Goal: Transaction & Acquisition: Purchase product/service

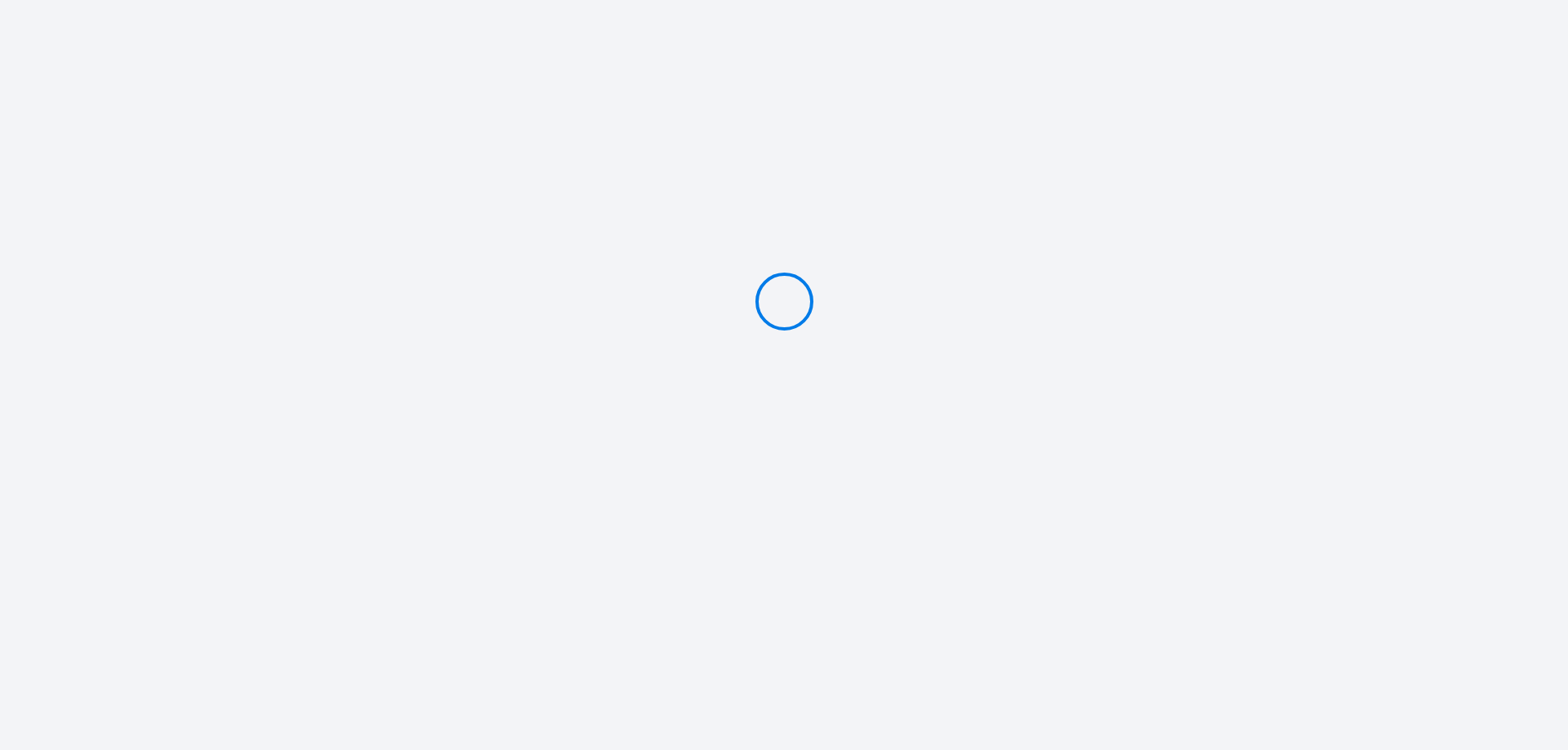
type input "Deposit 600 €"
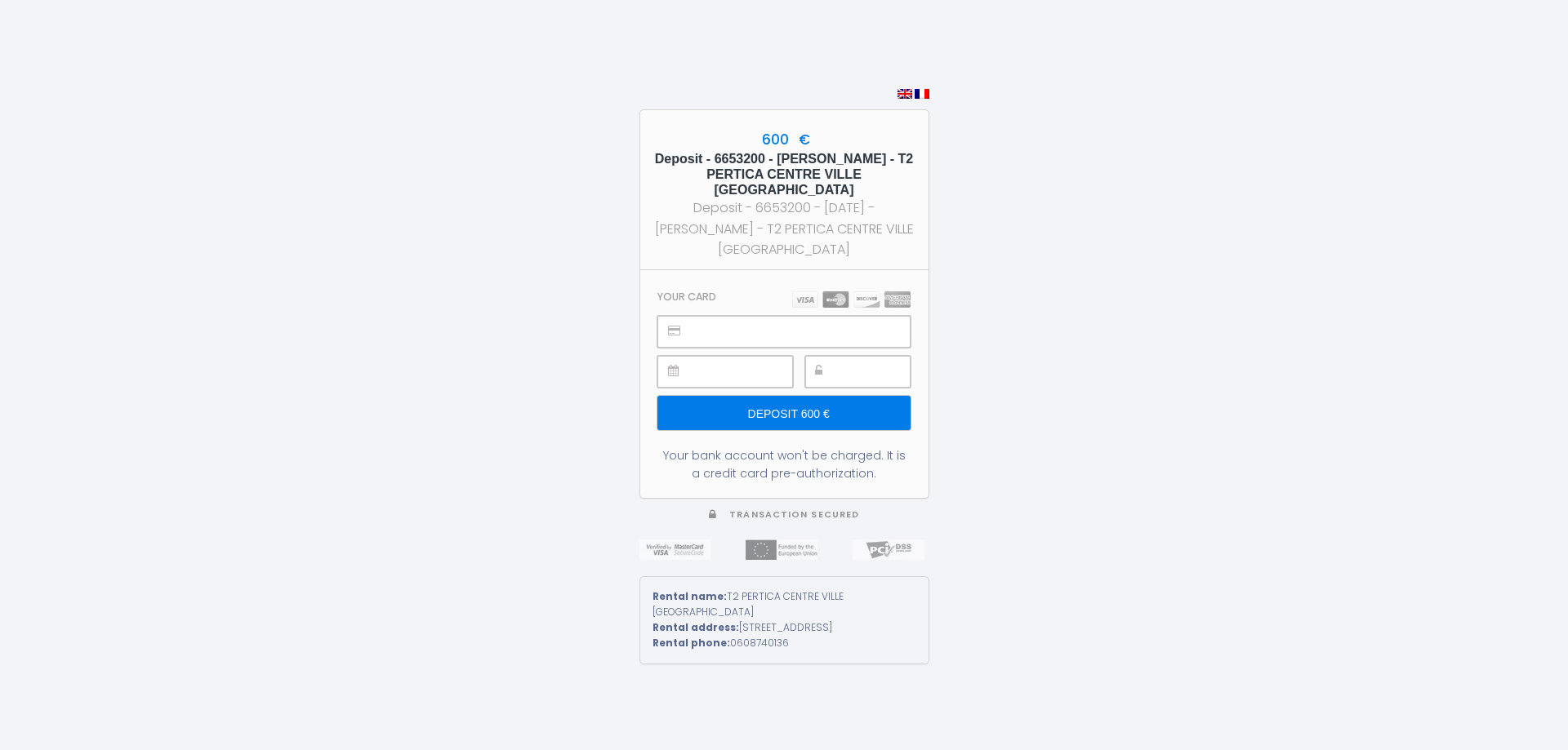
click at [788, 339] on div at bounding box center [783, 331] width 252 height 32
click at [837, 358] on div at bounding box center [857, 372] width 105 height 32
click at [782, 410] on input "Deposit 600 €" at bounding box center [783, 412] width 252 height 34
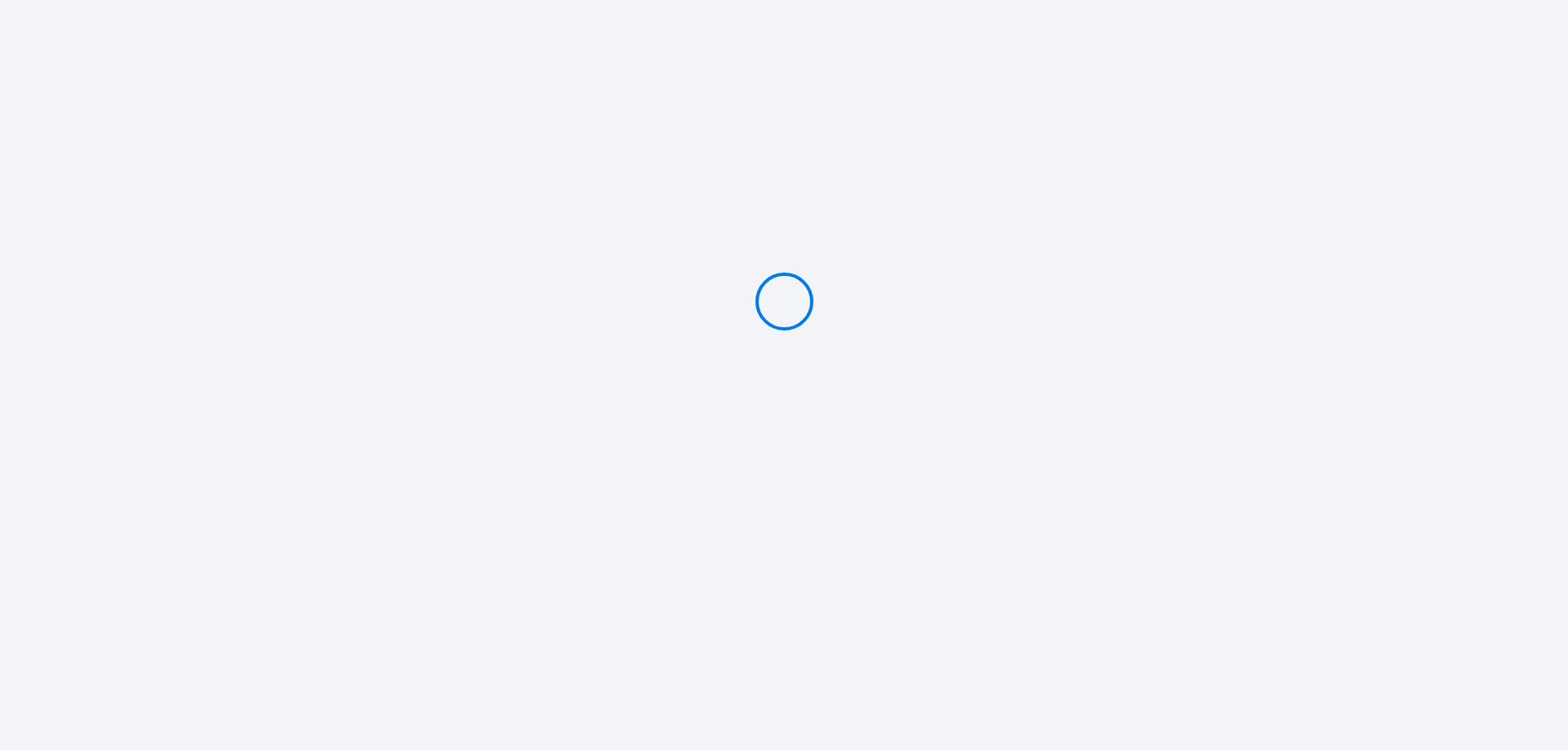
type input "Deposit 600 €"
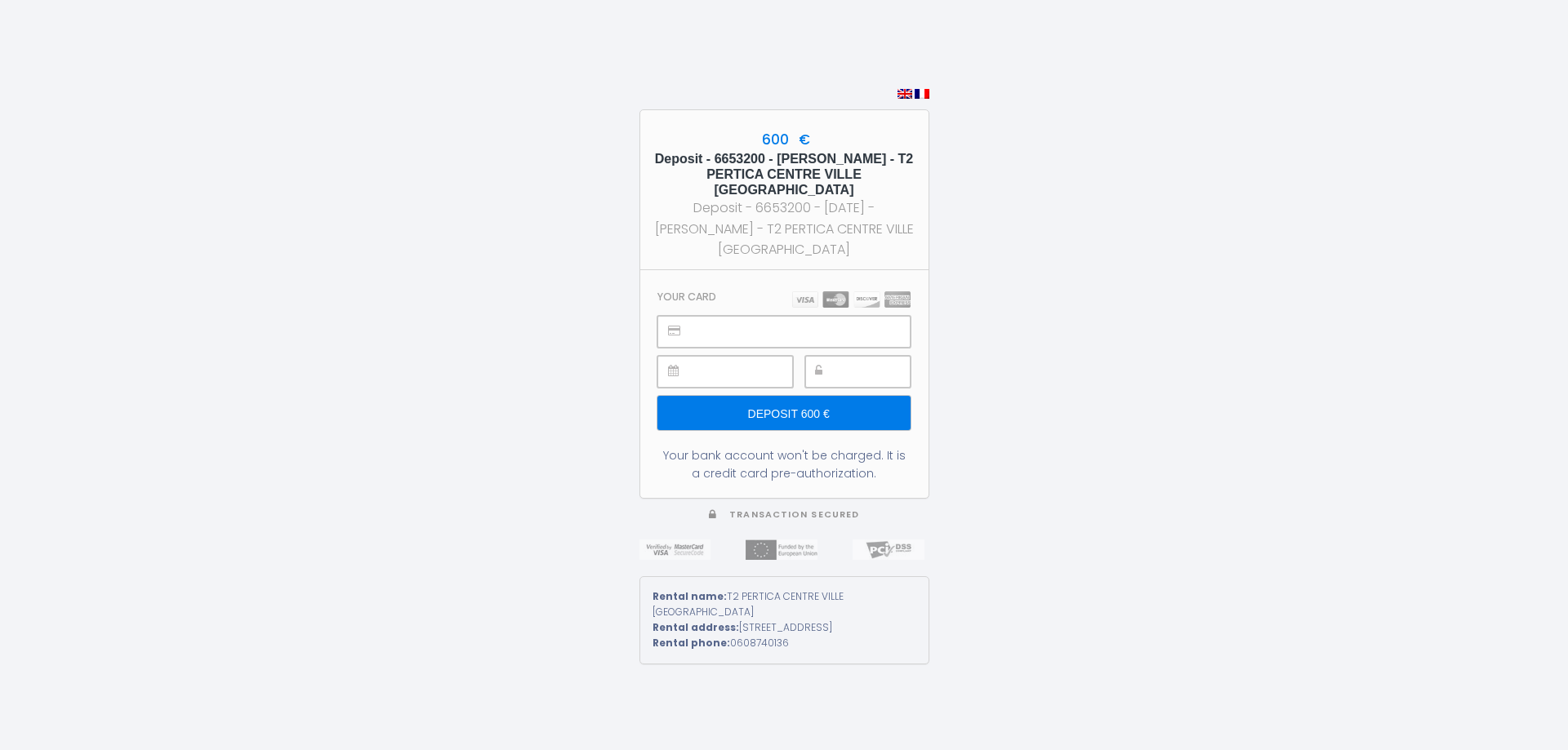
drag, startPoint x: 762, startPoint y: 142, endPoint x: 850, endPoint y: 251, distance: 140.1
click at [850, 251] on div "600 € Deposit - 6653200 - [PERSON_NAME] - T2 PERTICA CENTRE VILLE [GEOGRAPHIC_D…" at bounding box center [784, 189] width 288 height 160
click at [809, 188] on h5 "Deposit - 6653200 - [PERSON_NAME] - T2 PERTICA CENTRE VILLE [GEOGRAPHIC_DATA]" at bounding box center [785, 175] width 259 height 48
drag, startPoint x: 847, startPoint y: 237, endPoint x: 755, endPoint y: 135, distance: 137.4
click at [755, 135] on div "600 € Deposit - 6653200 - [PERSON_NAME] - T2 PERTICA CENTRE VILLE [GEOGRAPHIC_D…" at bounding box center [784, 189] width 288 height 160
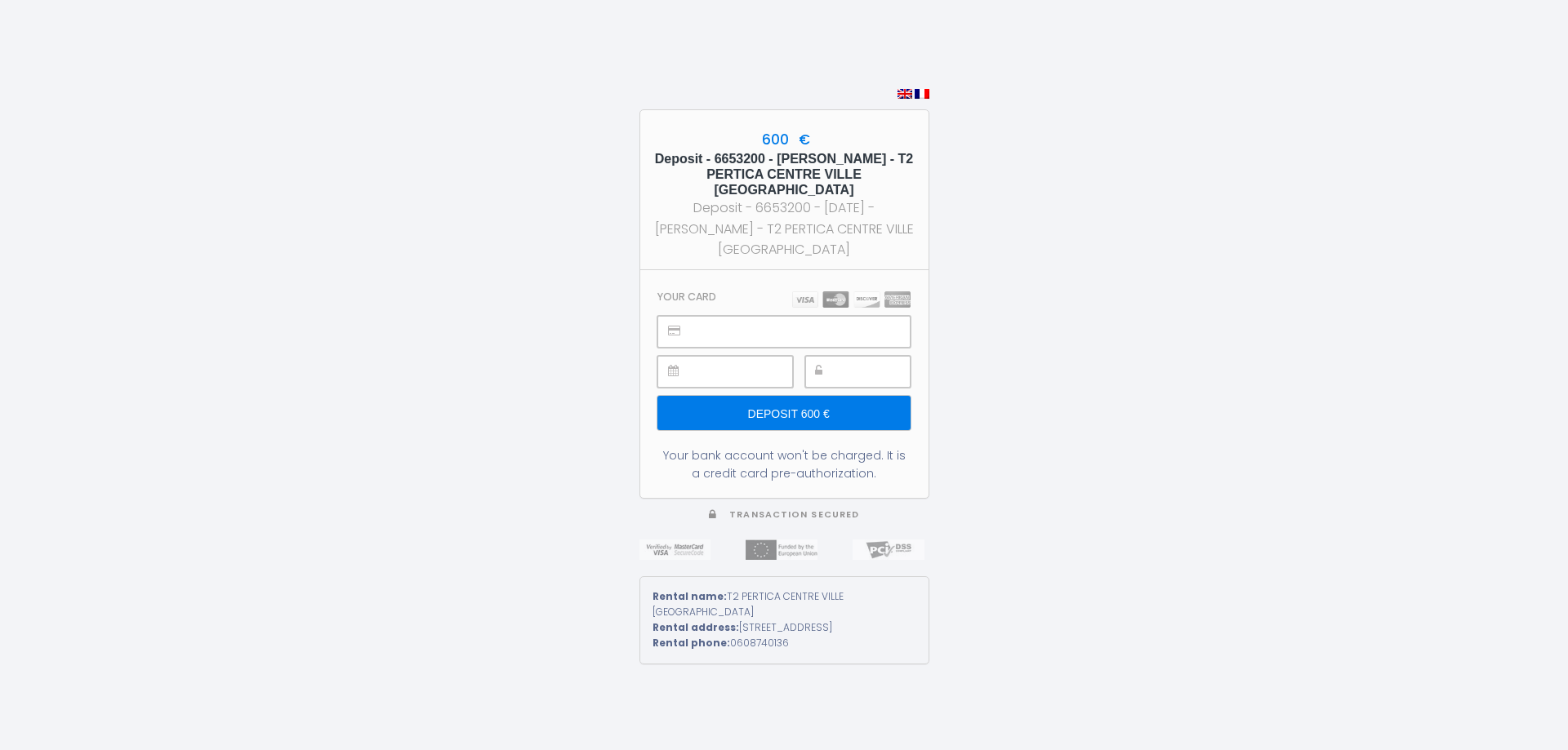
click at [867, 241] on div "Deposit - 6653200 - [DATE] - [PERSON_NAME] - T2 PERTICA CENTRE VILLE [GEOGRAPHI…" at bounding box center [785, 227] width 259 height 61
drag, startPoint x: 847, startPoint y: 239, endPoint x: 756, endPoint y: 137, distance: 136.7
click at [756, 137] on div "600 € Deposit - 6653200 - [PERSON_NAME] - T2 PERTICA CENTRE VILLE [GEOGRAPHIC_D…" at bounding box center [784, 189] width 288 height 160
click at [881, 402] on input "Deposit 600 €" at bounding box center [783, 412] width 252 height 34
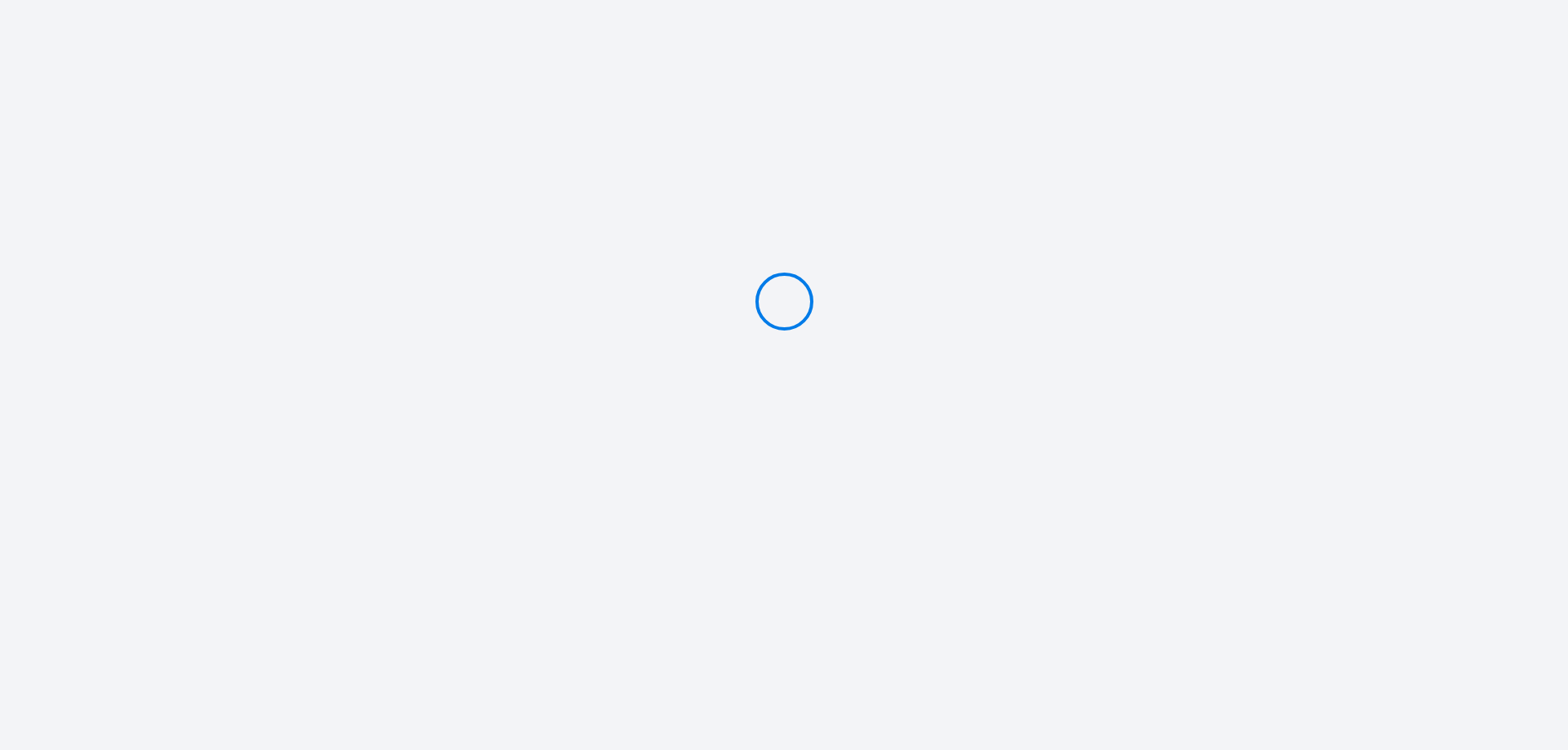
type input "Deposit 600 €"
drag, startPoint x: 0, startPoint y: 701, endPoint x: 0, endPoint y: 748, distance: 47.0
click at [0, 724] on div "600 € Deposit - 6653200 - [PERSON_NAME] - T2 PERTICA CENTRE VILLE [GEOGRAPHIC_D…" at bounding box center [784, 375] width 1568 height 750
click at [1268, 417] on div "600 € Deposit - 6653200 - [PERSON_NAME] - T2 PERTICA CENTRE VILLE [GEOGRAPHIC_D…" at bounding box center [784, 375] width 1568 height 750
